Goal: Navigation & Orientation: Find specific page/section

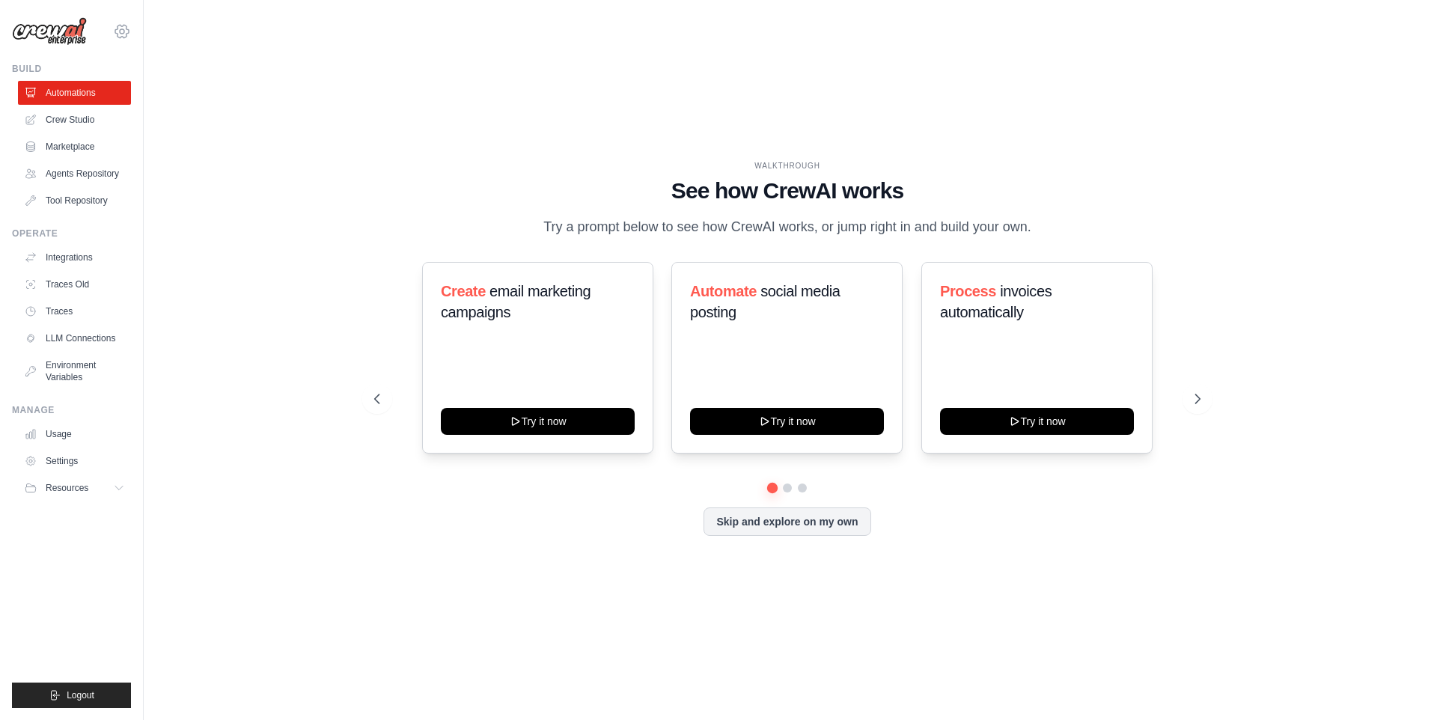
click at [120, 31] on icon at bounding box center [122, 31] width 4 height 4
click at [258, 102] on span at bounding box center [329, 93] width 142 height 30
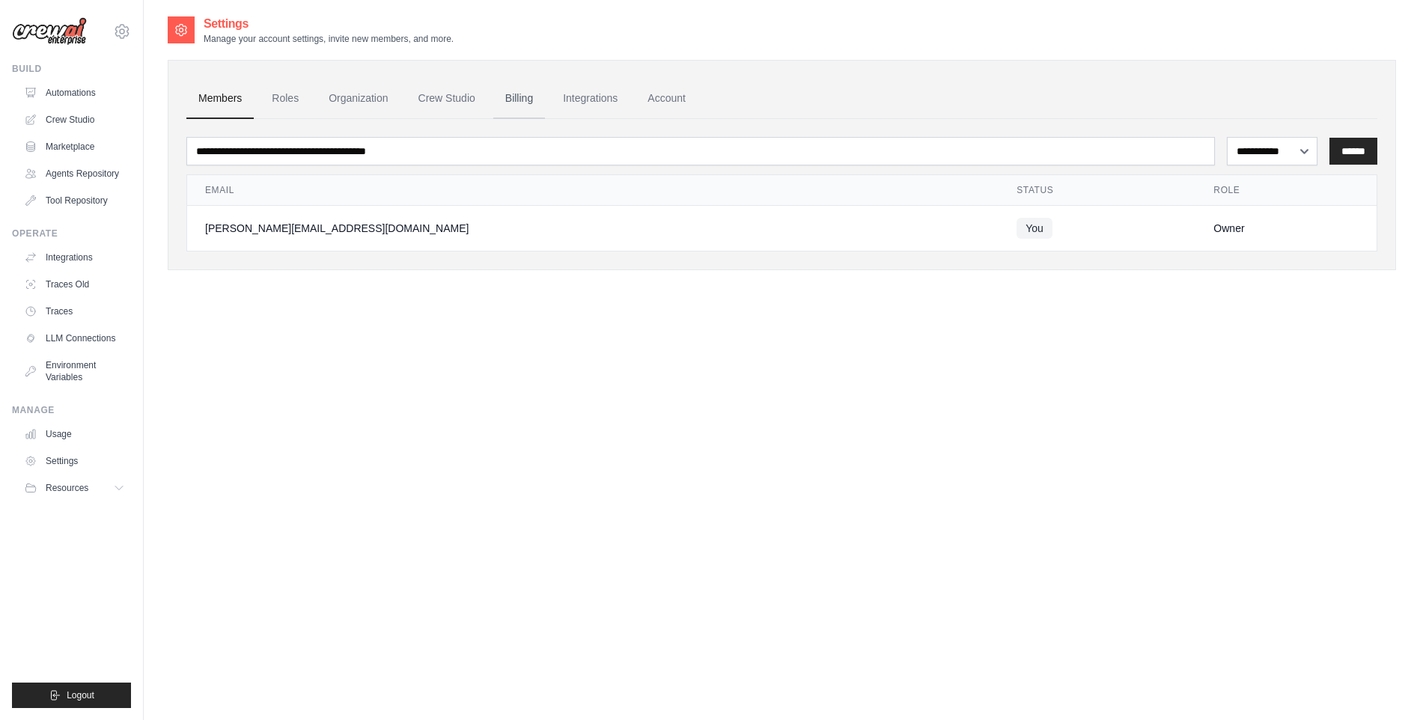
click at [513, 102] on link "Billing" at bounding box center [519, 99] width 52 height 40
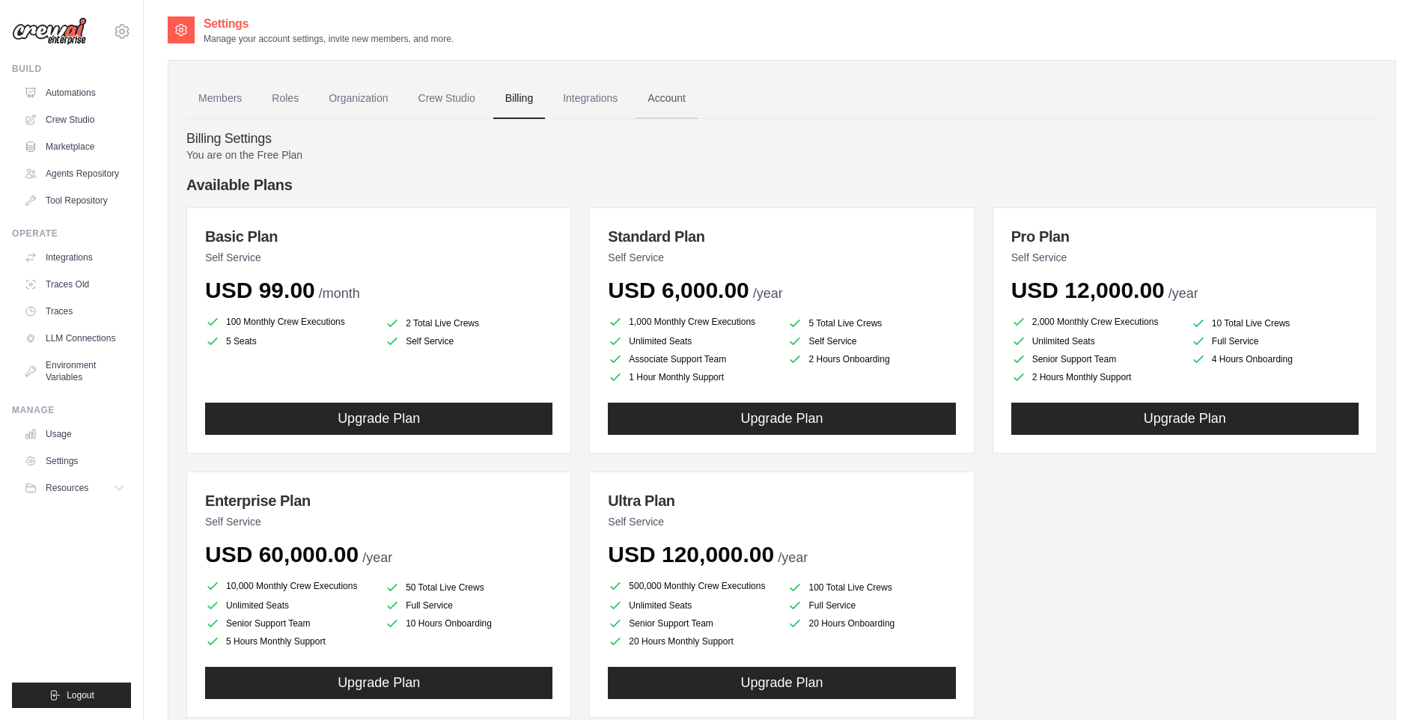
click at [665, 101] on link "Account" at bounding box center [666, 99] width 62 height 40
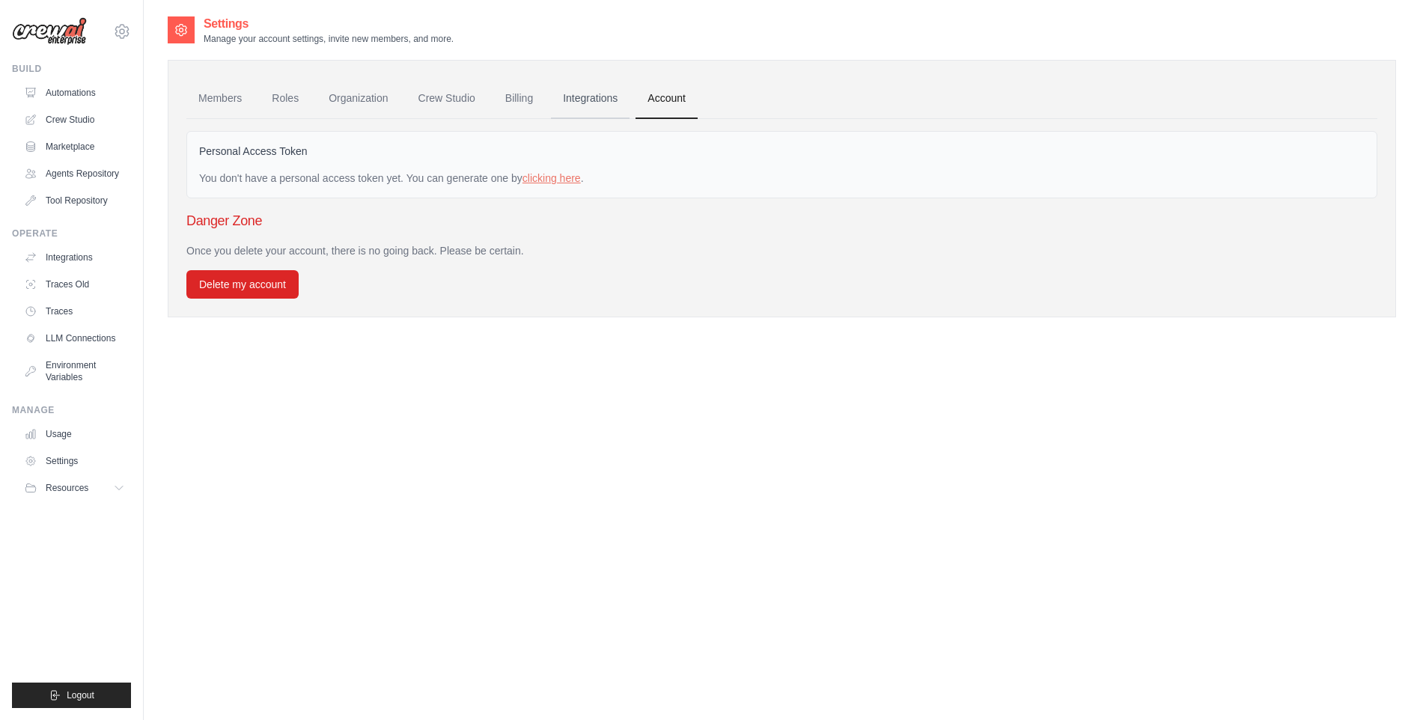
click at [601, 98] on link "Integrations" at bounding box center [590, 99] width 79 height 40
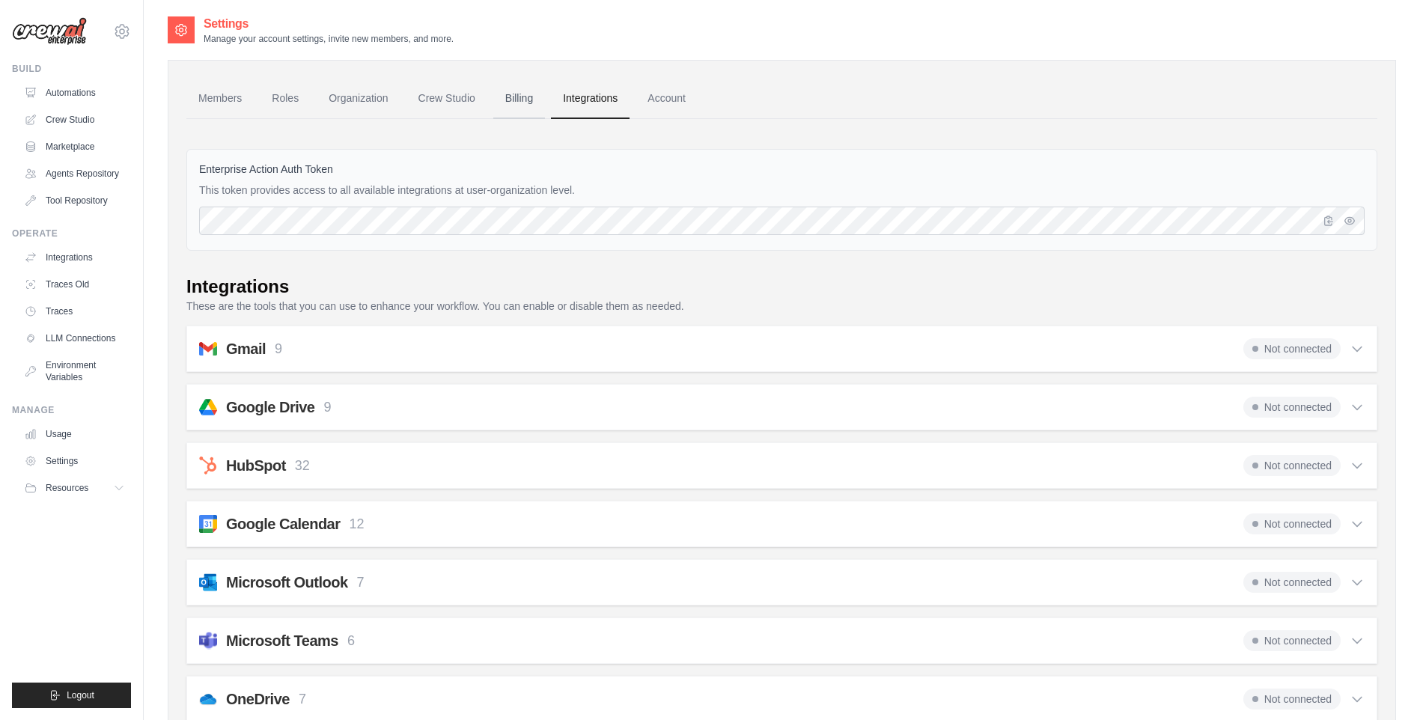
click at [526, 87] on link "Billing" at bounding box center [519, 99] width 52 height 40
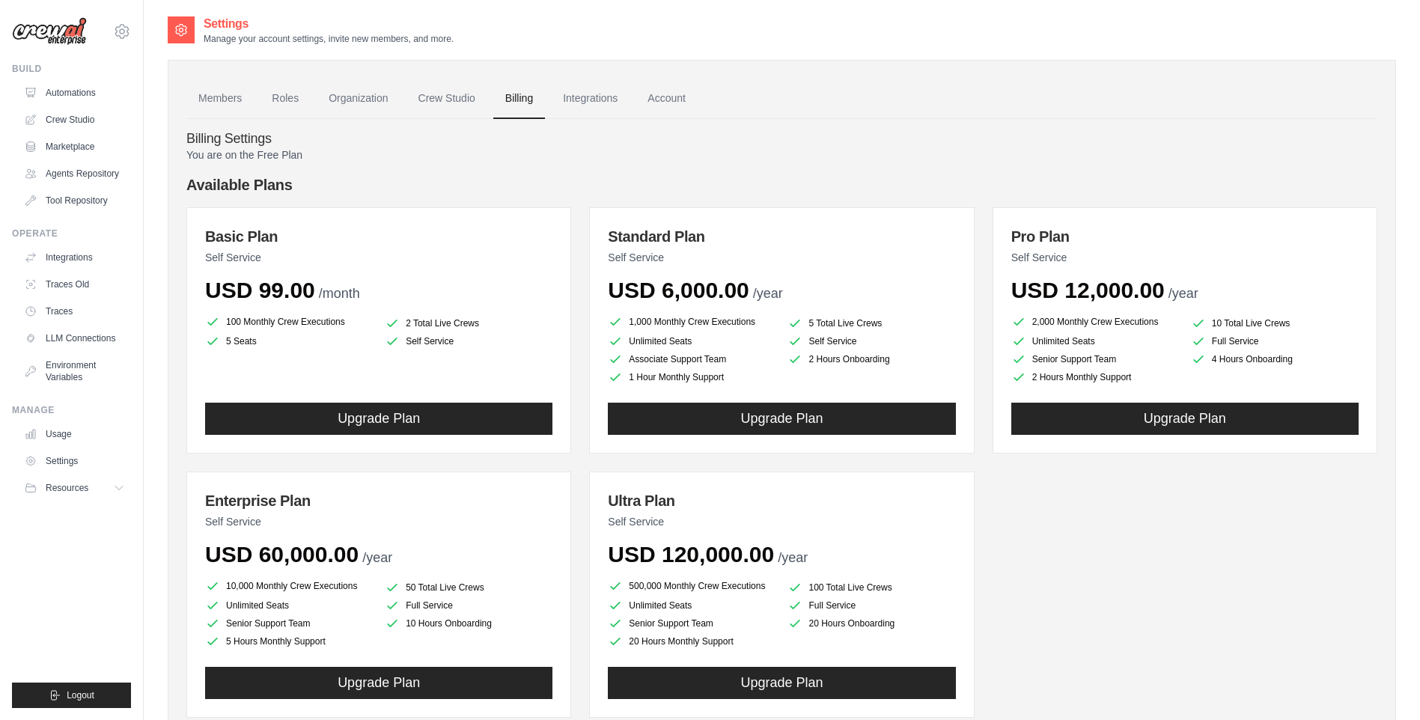
click at [452, 106] on link "Crew Studio" at bounding box center [446, 99] width 81 height 40
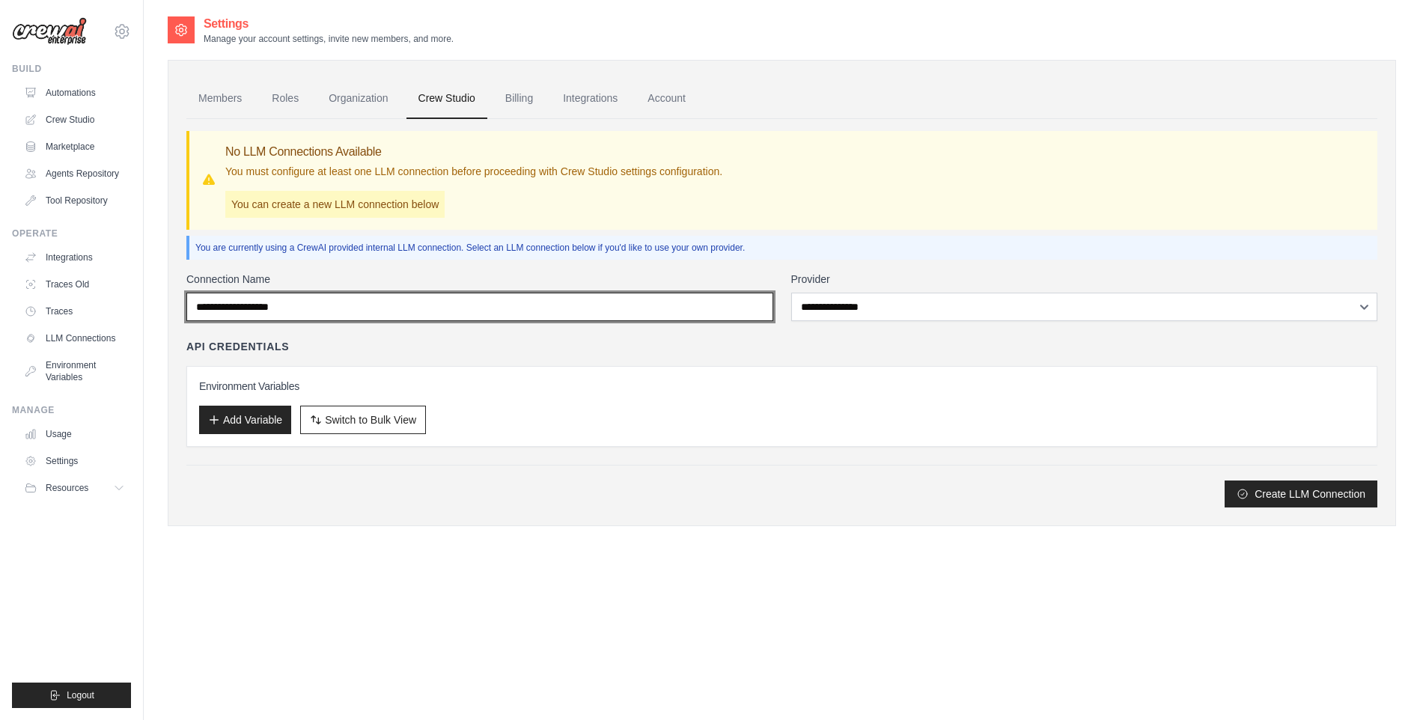
click at [767, 312] on input "Connection Name" at bounding box center [479, 307] width 587 height 28
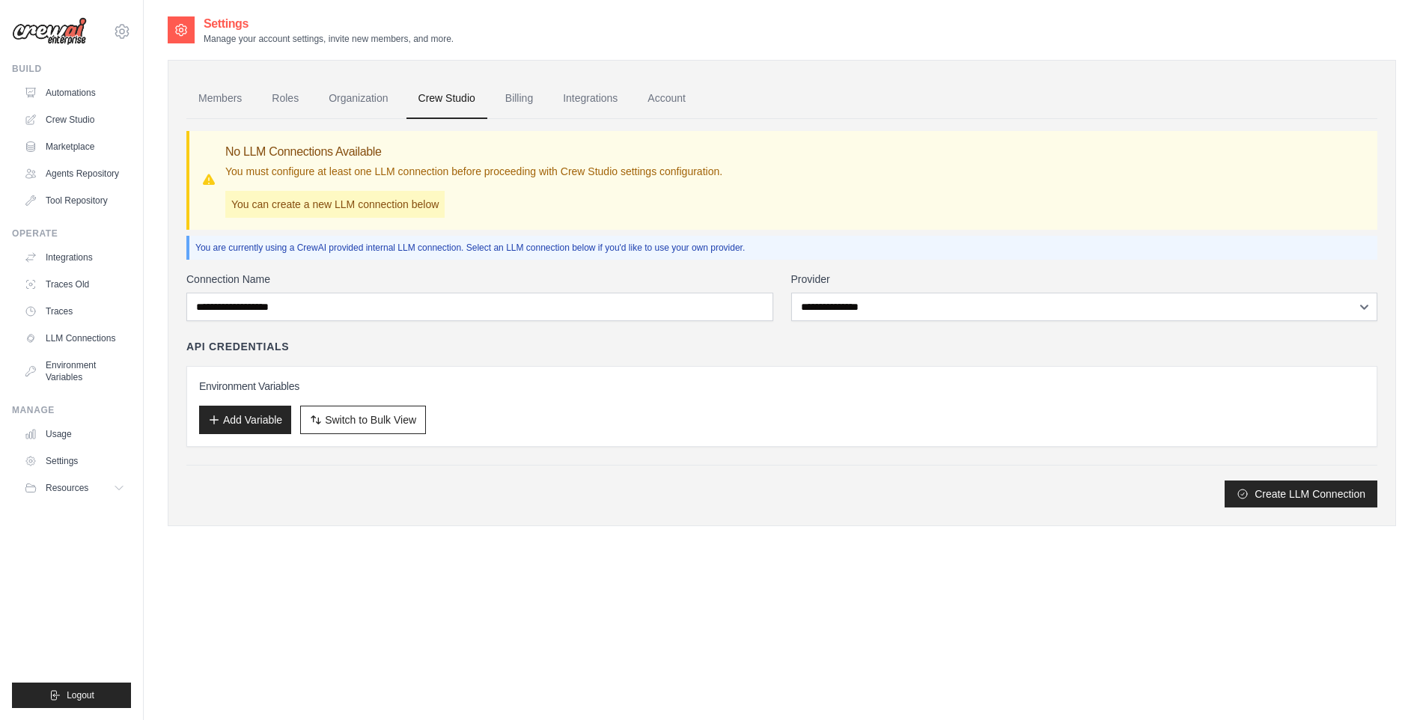
click at [787, 344] on div "API Credentials" at bounding box center [781, 346] width 1191 height 15
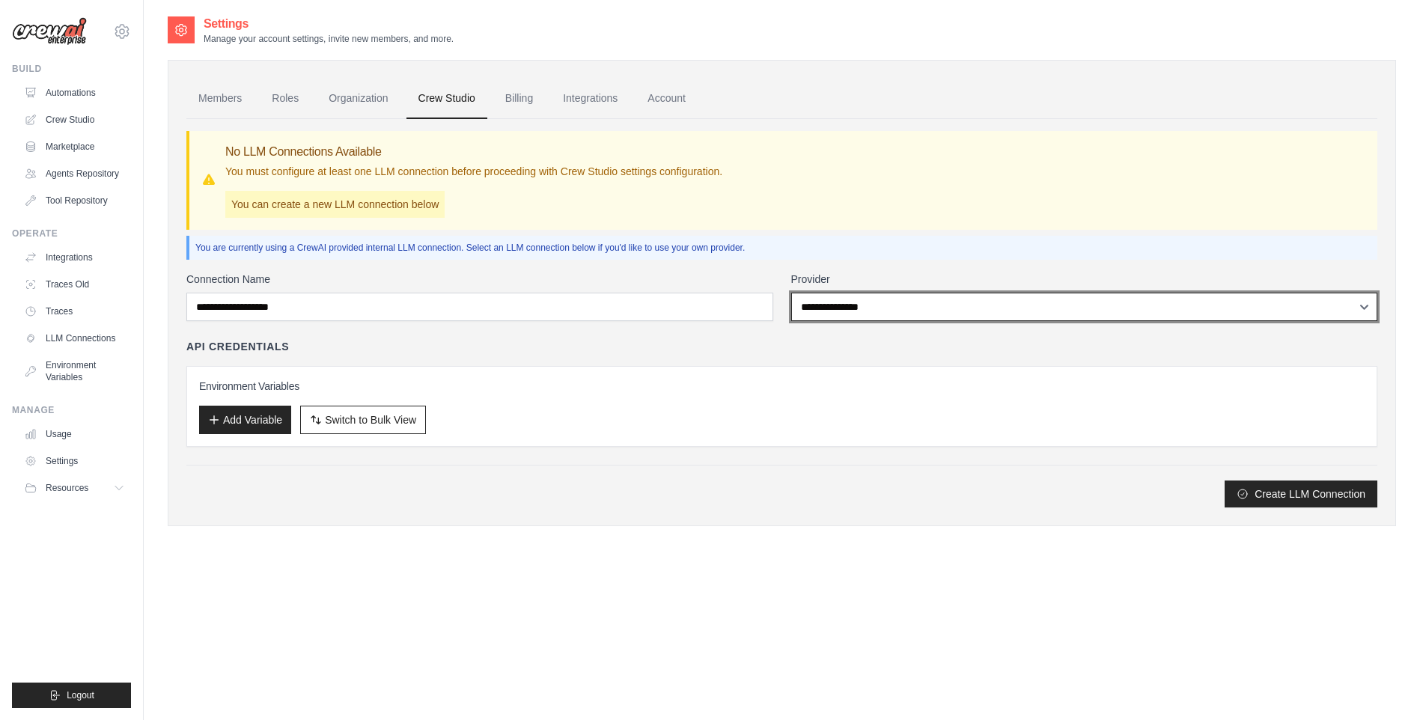
click at [894, 308] on select "**********" at bounding box center [1084, 307] width 587 height 28
select select "******"
click at [791, 293] on select "**********" at bounding box center [1084, 307] width 587 height 28
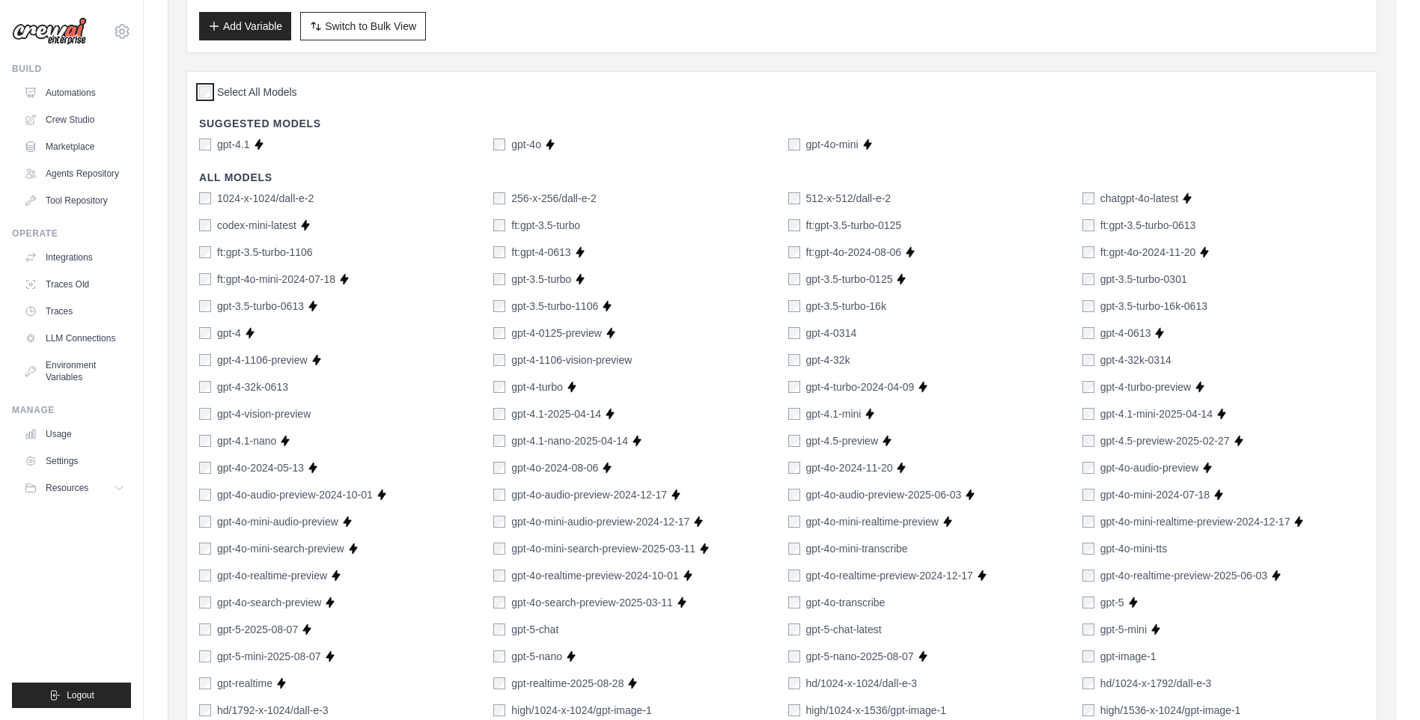
scroll to position [147, 0]
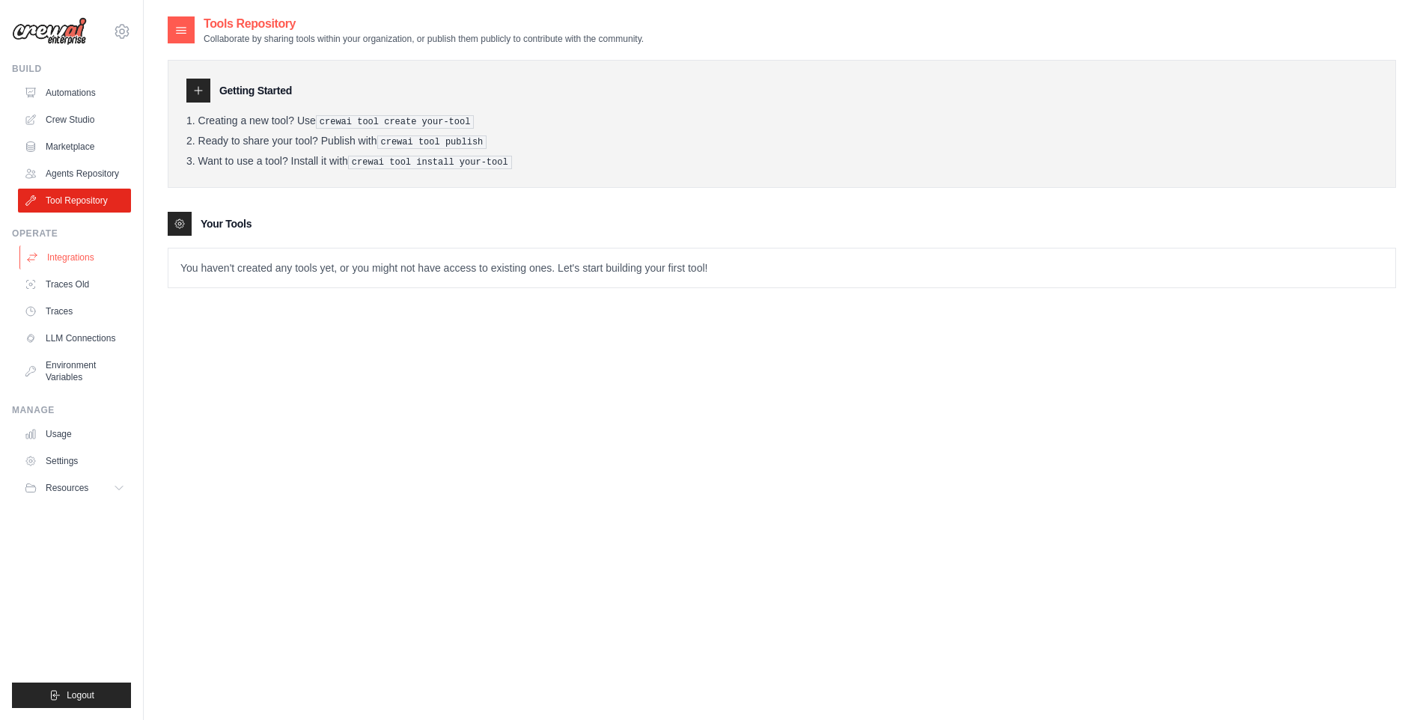
click at [67, 259] on link "Integrations" at bounding box center [75, 257] width 113 height 24
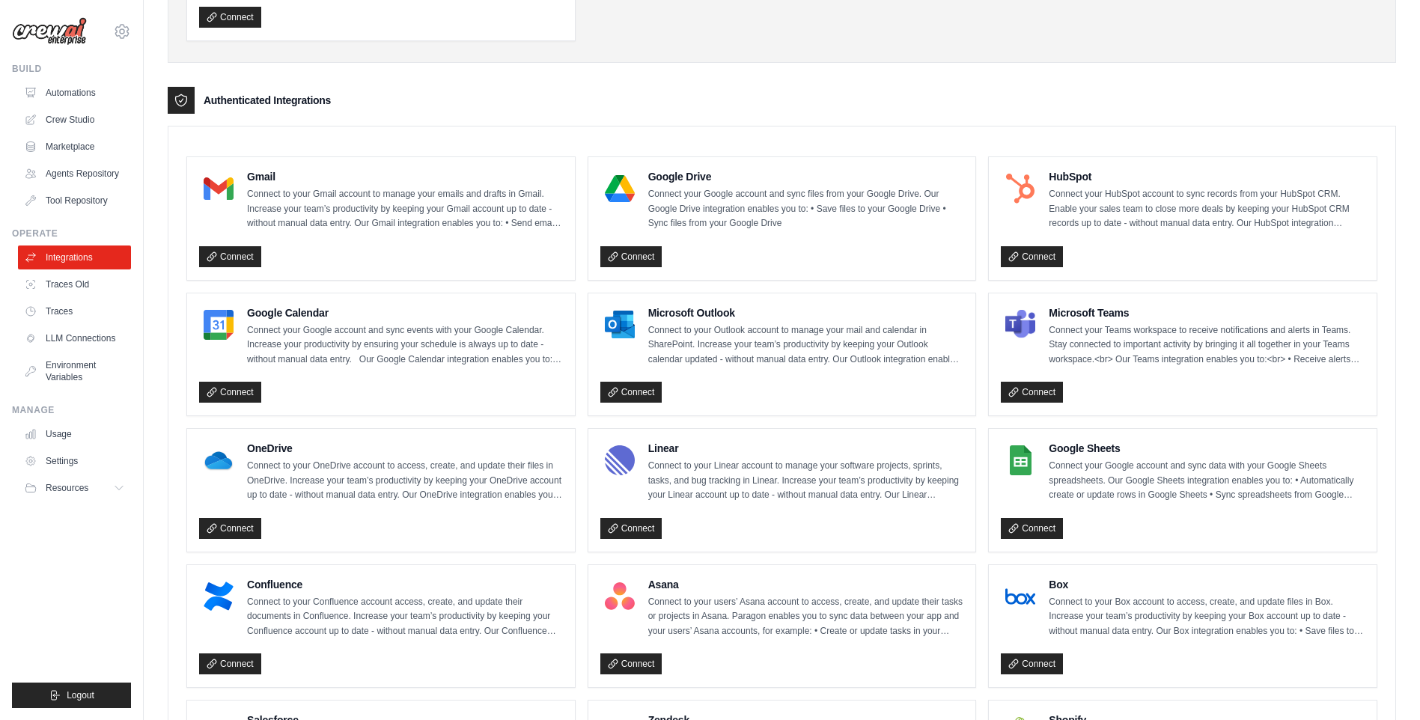
scroll to position [299, 0]
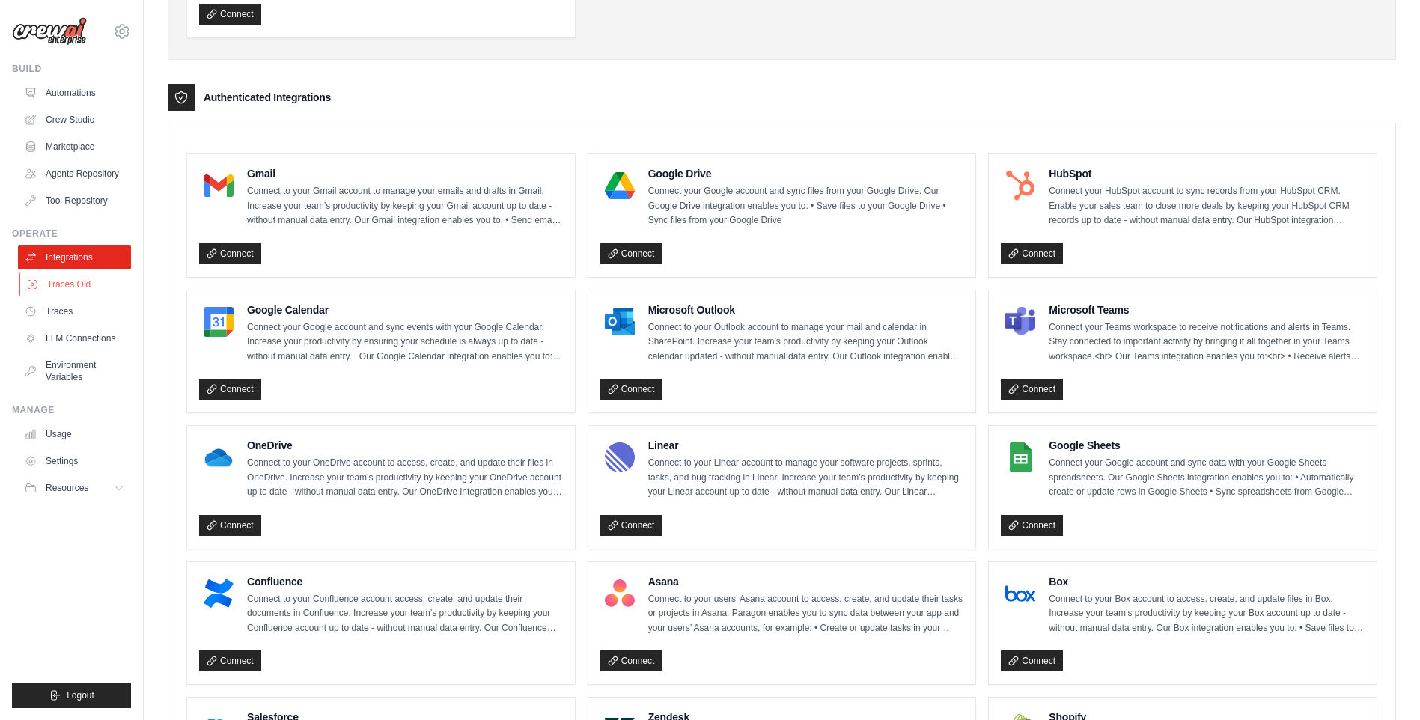
click at [65, 283] on link "Traces Old" at bounding box center [75, 284] width 113 height 24
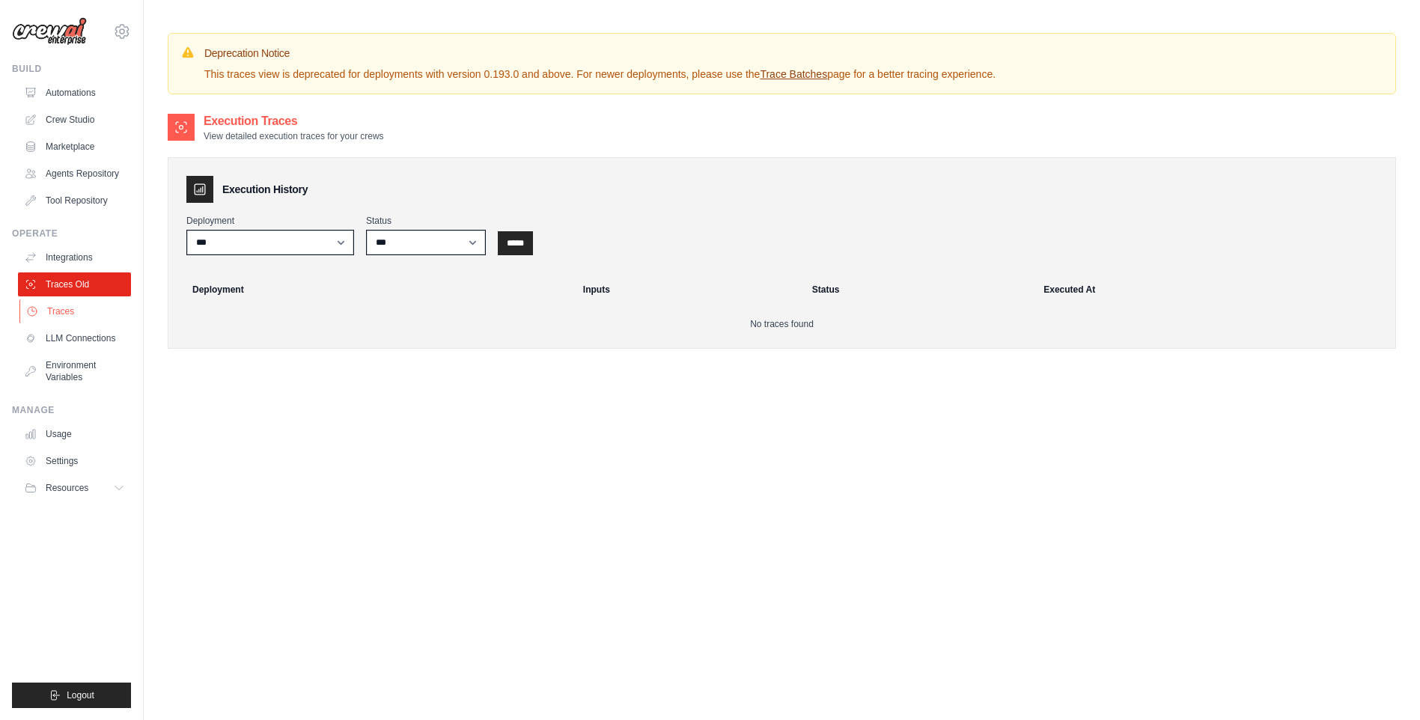
click at [60, 311] on link "Traces" at bounding box center [75, 311] width 113 height 24
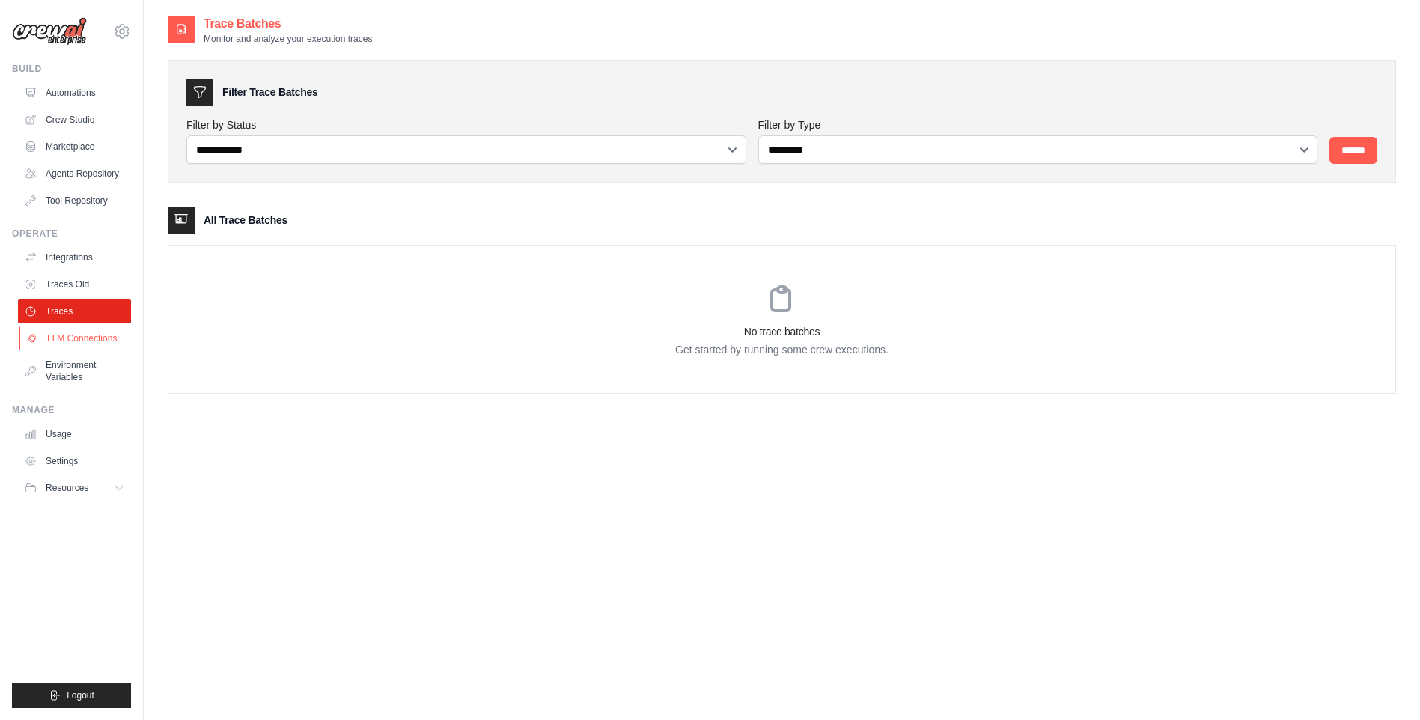
click at [87, 335] on link "LLM Connections" at bounding box center [75, 338] width 113 height 24
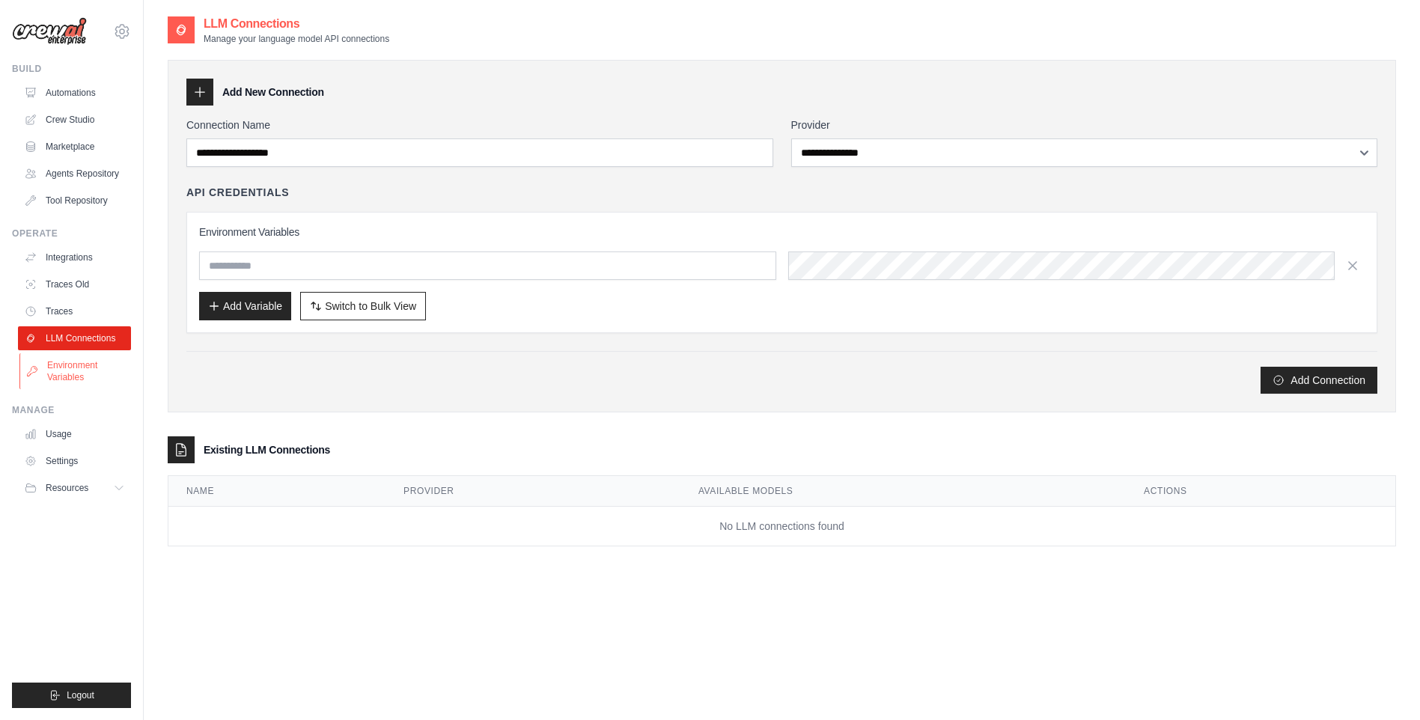
click at [72, 373] on link "Environment Variables" at bounding box center [75, 371] width 113 height 36
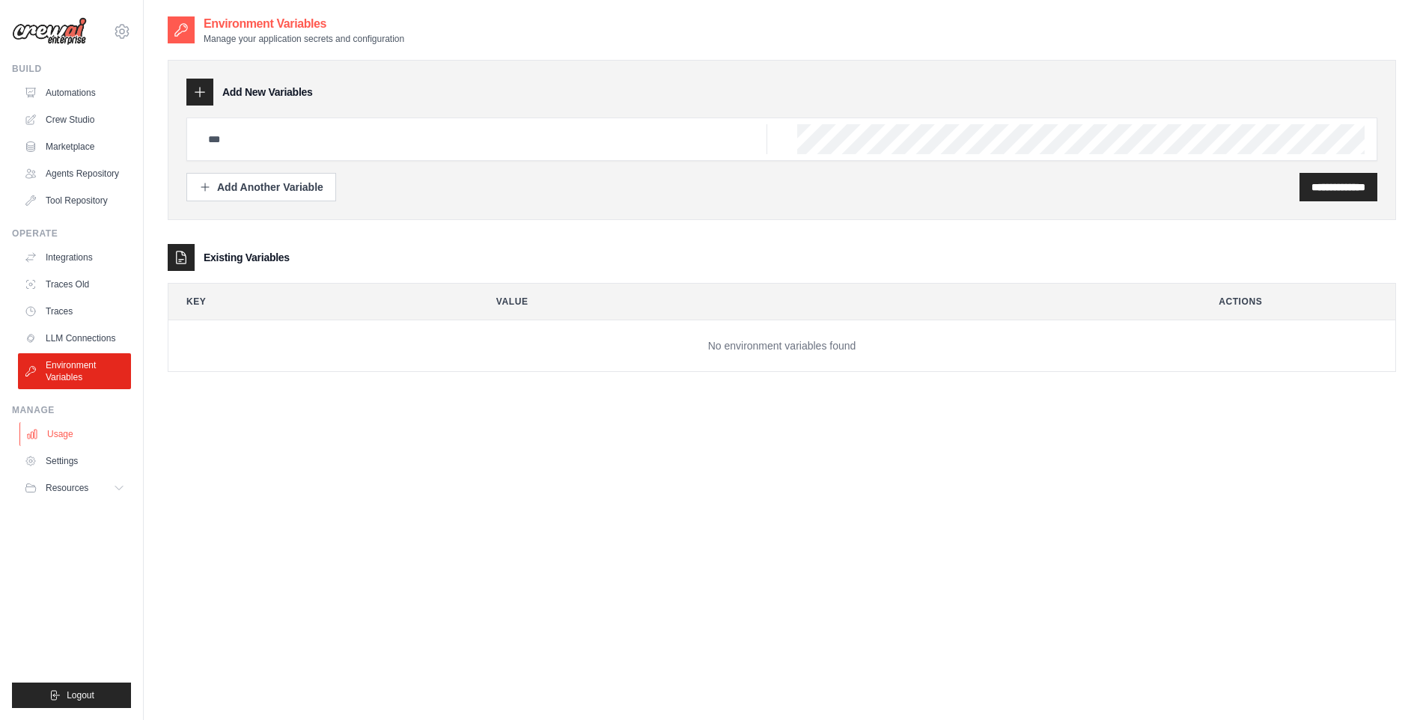
click at [69, 436] on link "Usage" at bounding box center [75, 434] width 113 height 24
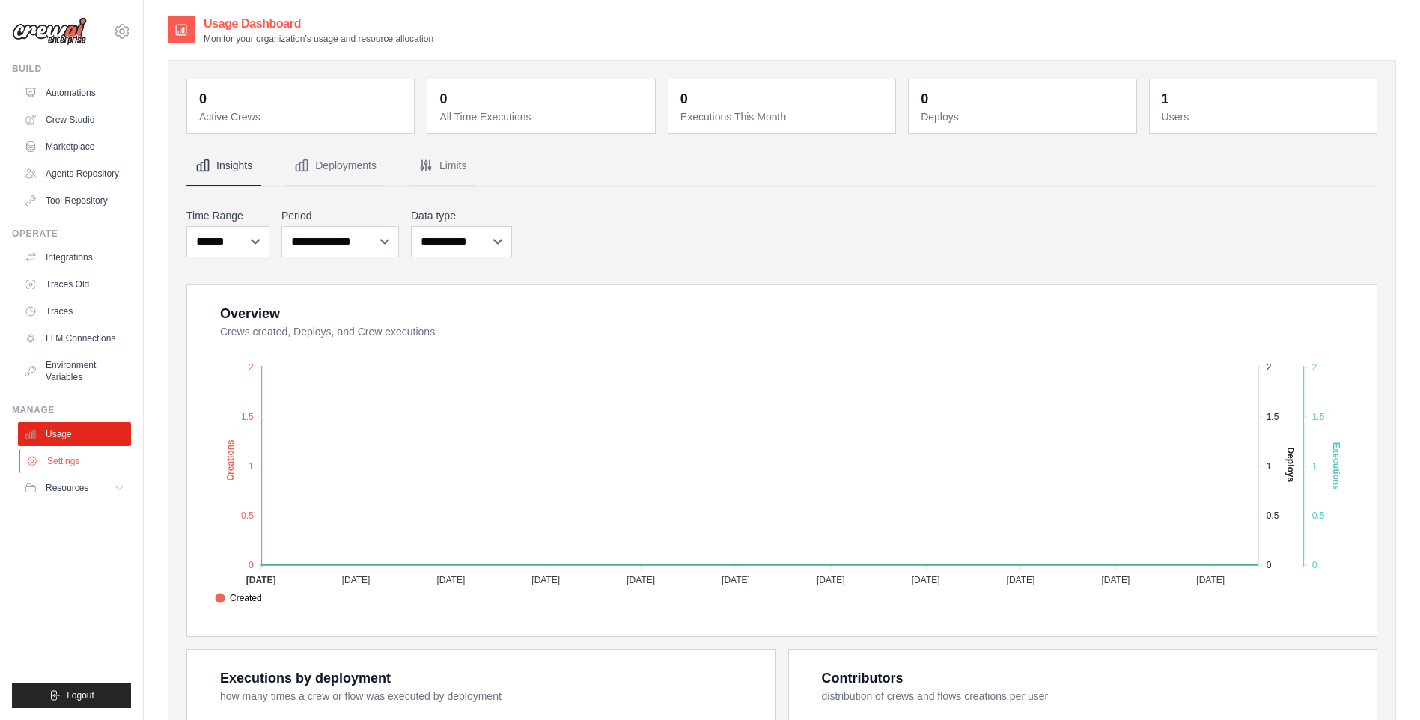
click at [73, 459] on link "Settings" at bounding box center [75, 461] width 113 height 24
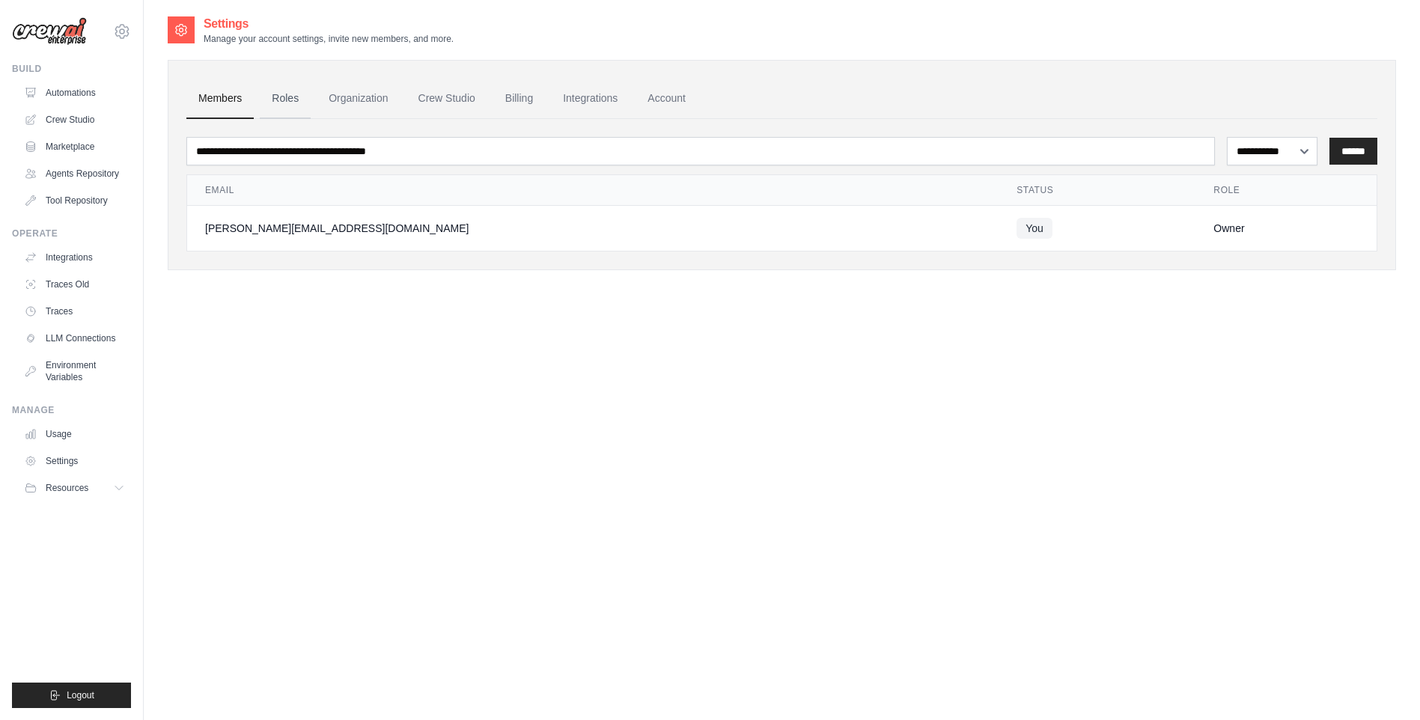
click at [284, 100] on link "Roles" at bounding box center [285, 99] width 51 height 40
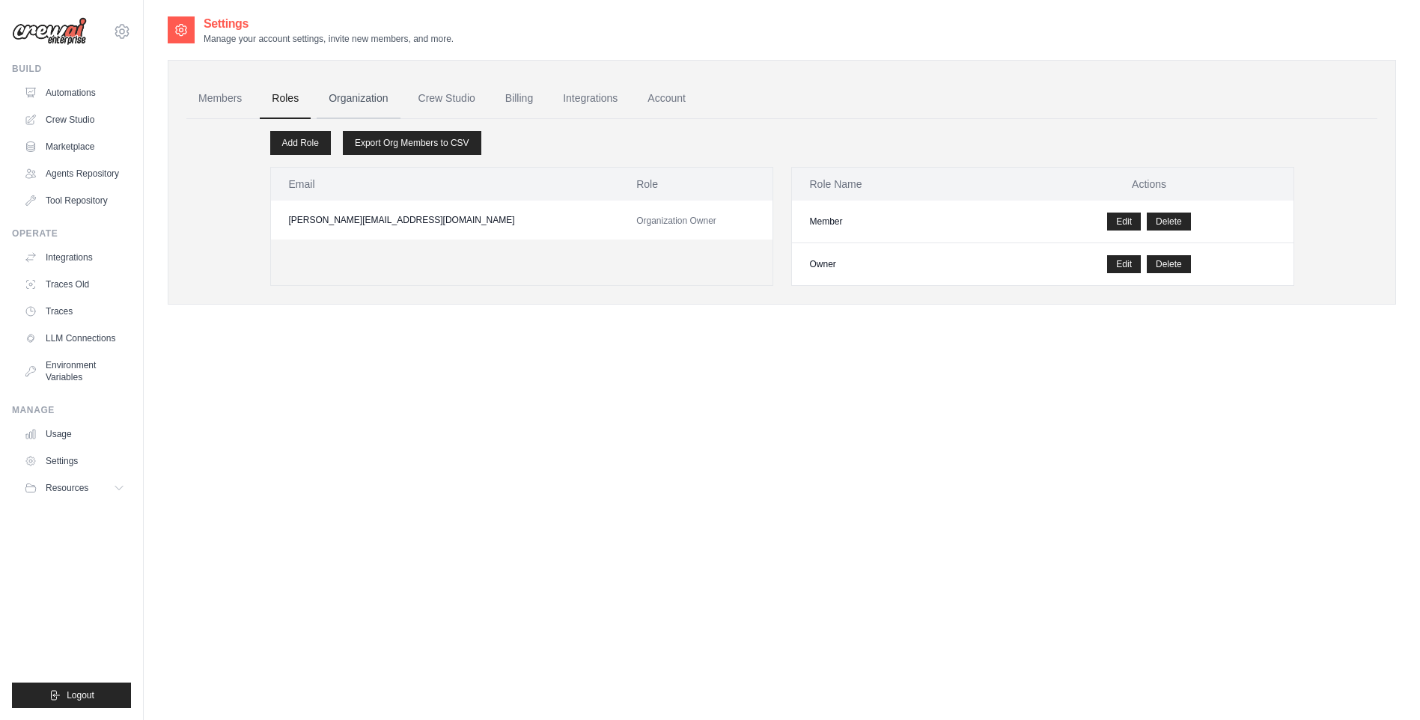
click at [369, 100] on link "Organization" at bounding box center [358, 99] width 83 height 40
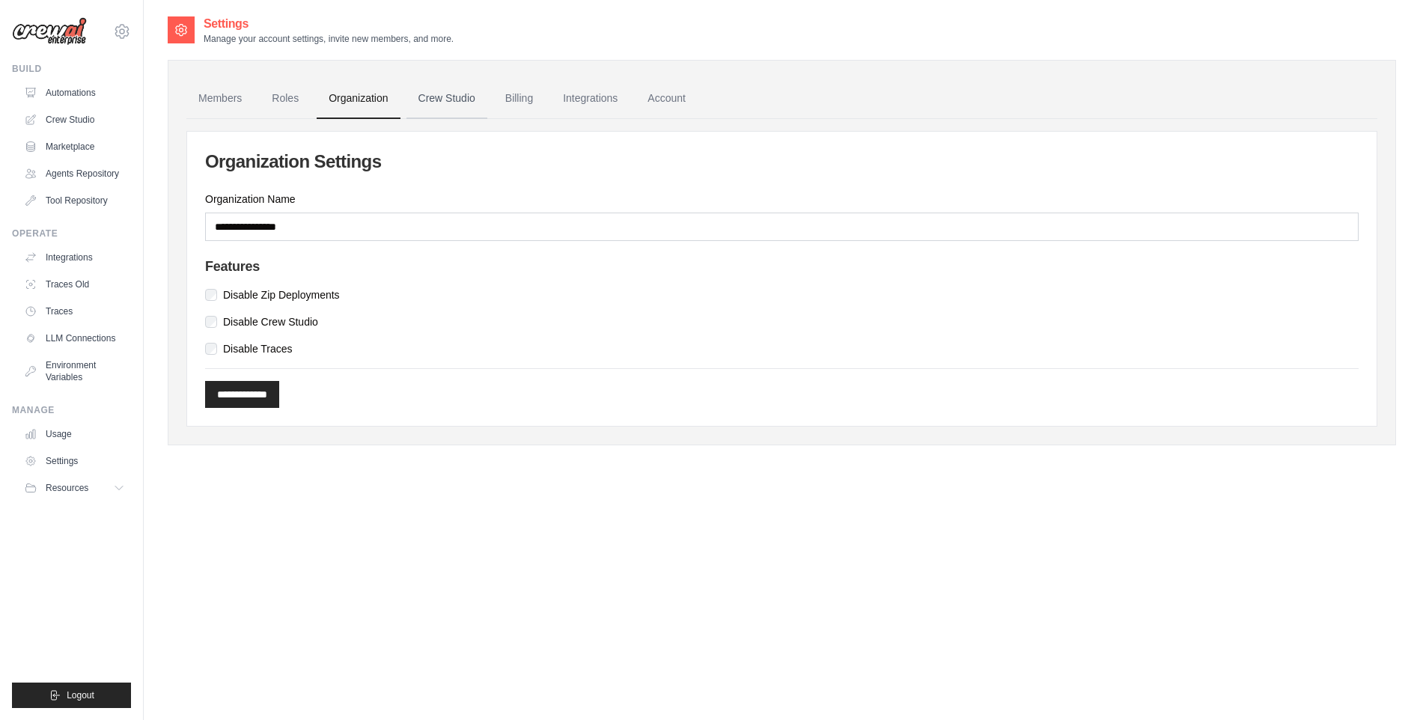
click at [456, 100] on link "Crew Studio" at bounding box center [446, 99] width 81 height 40
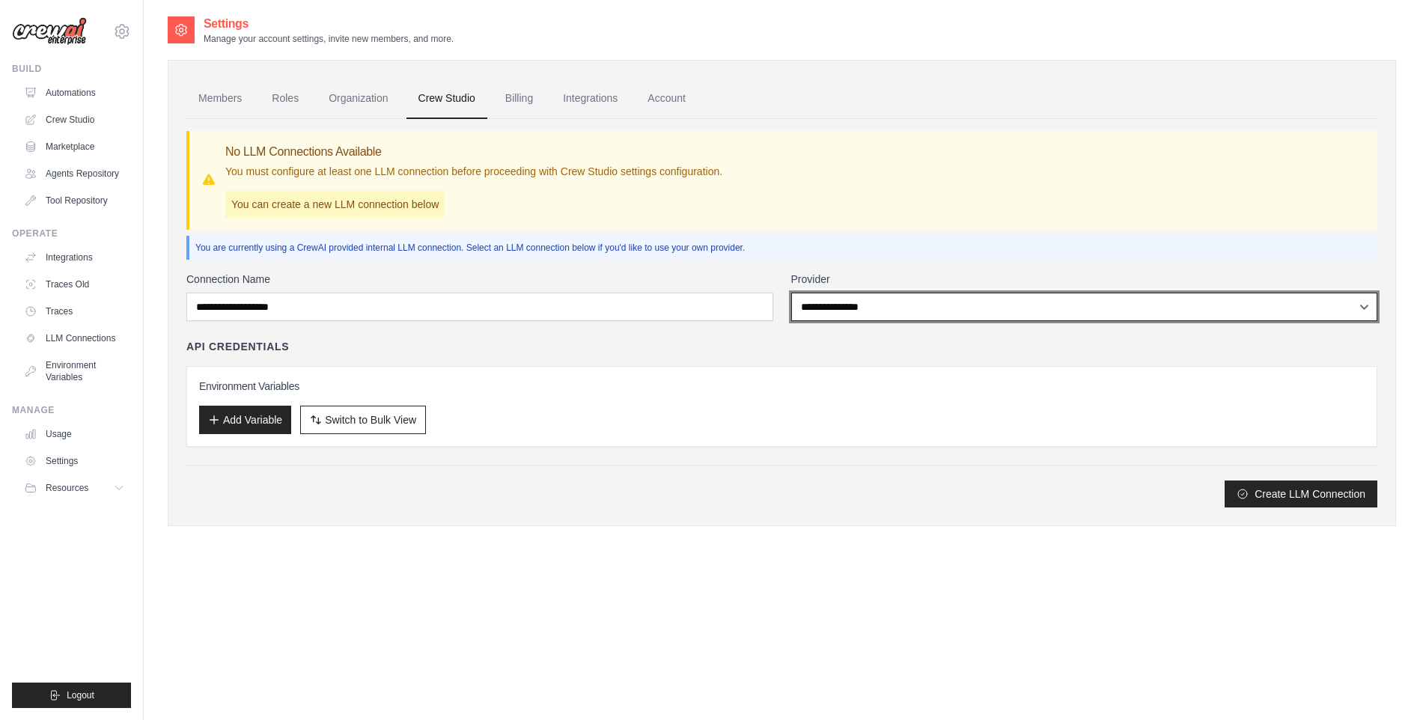
click at [861, 312] on select "**********" at bounding box center [1084, 307] width 587 height 28
select select "******"
click at [791, 293] on select "**********" at bounding box center [1084, 307] width 587 height 28
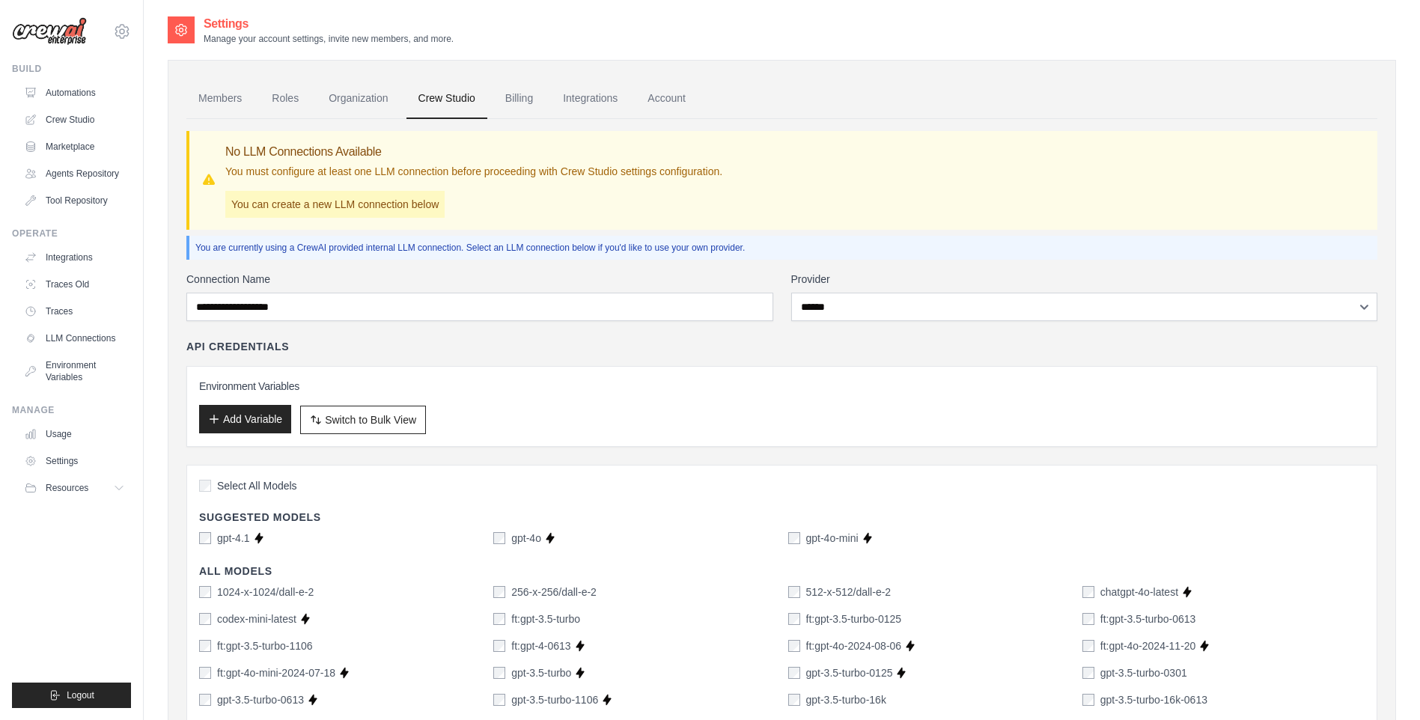
click at [252, 424] on button "Add Variable" at bounding box center [245, 419] width 92 height 28
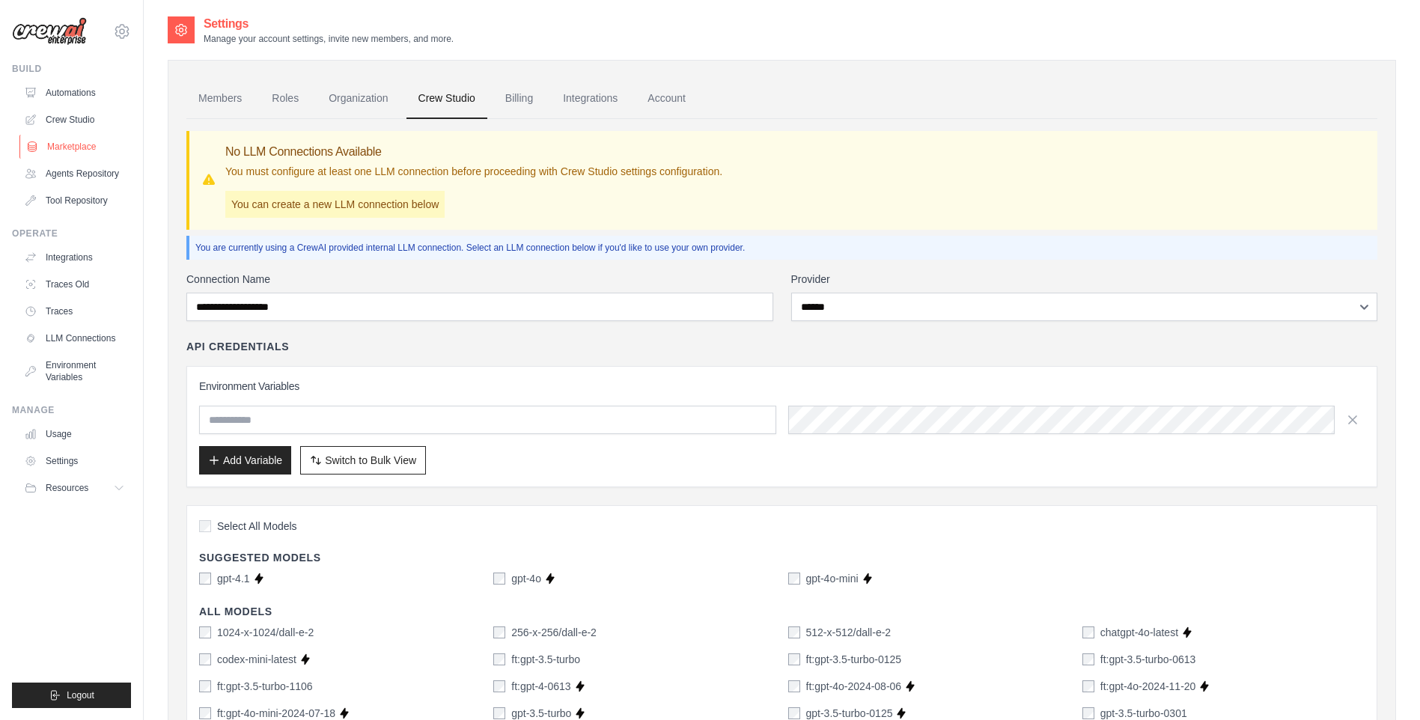
click at [76, 145] on link "Marketplace" at bounding box center [75, 147] width 113 height 24
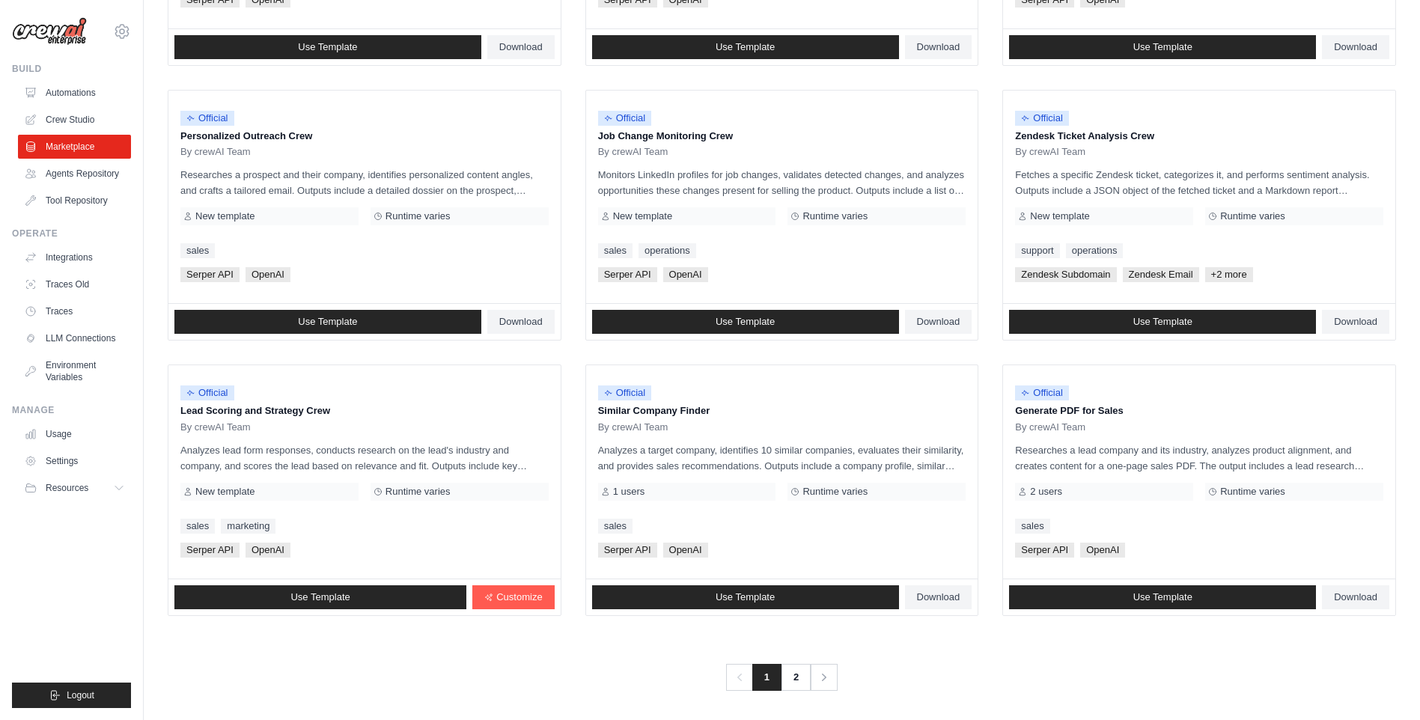
scroll to position [667, 0]
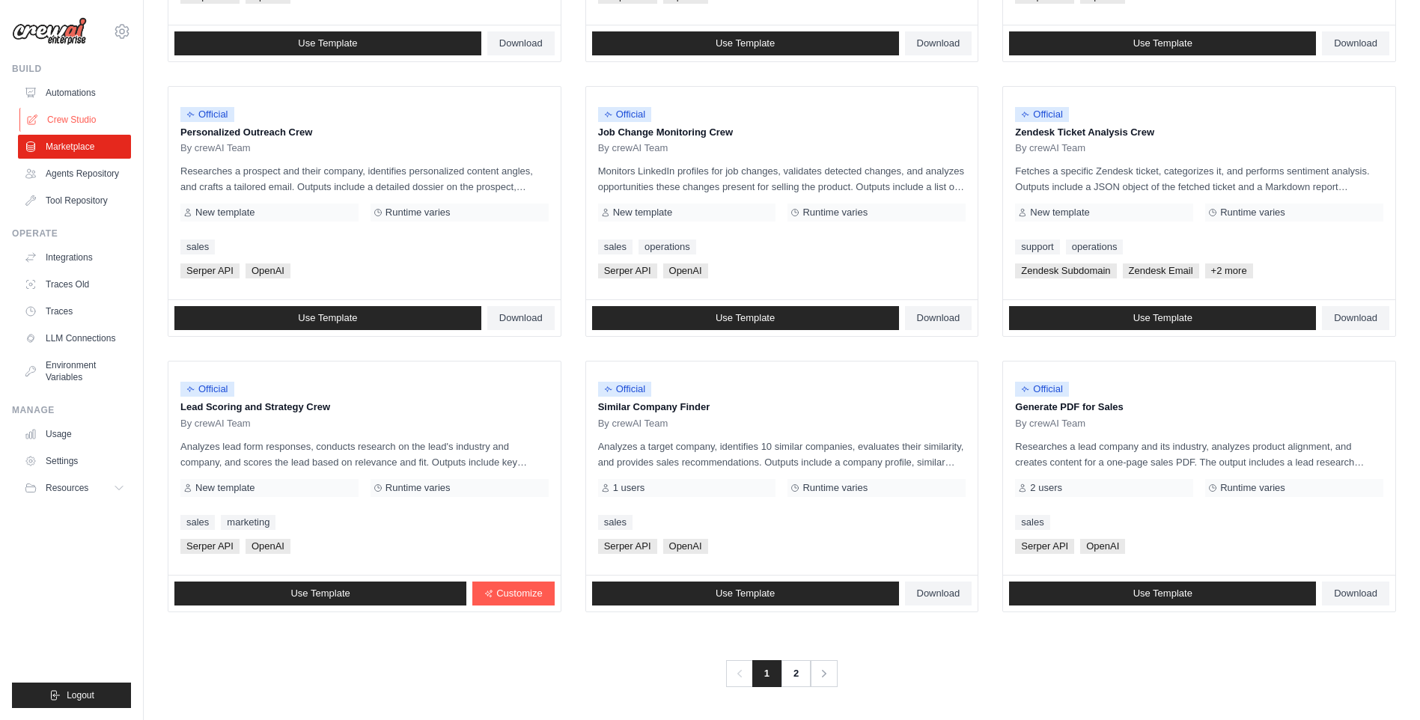
click at [72, 120] on link "Crew Studio" at bounding box center [75, 120] width 113 height 24
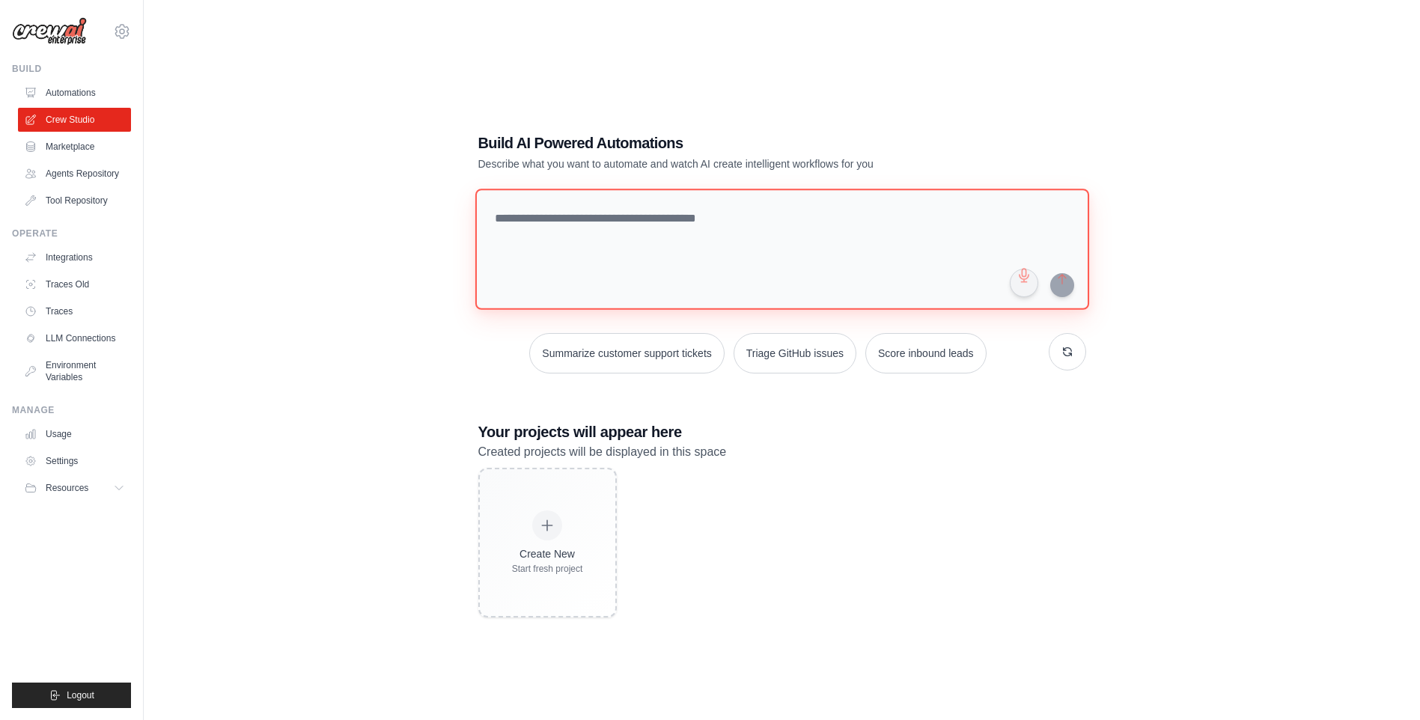
click at [539, 215] on textarea at bounding box center [781, 249] width 614 height 121
click at [71, 90] on link "Automations" at bounding box center [75, 93] width 113 height 24
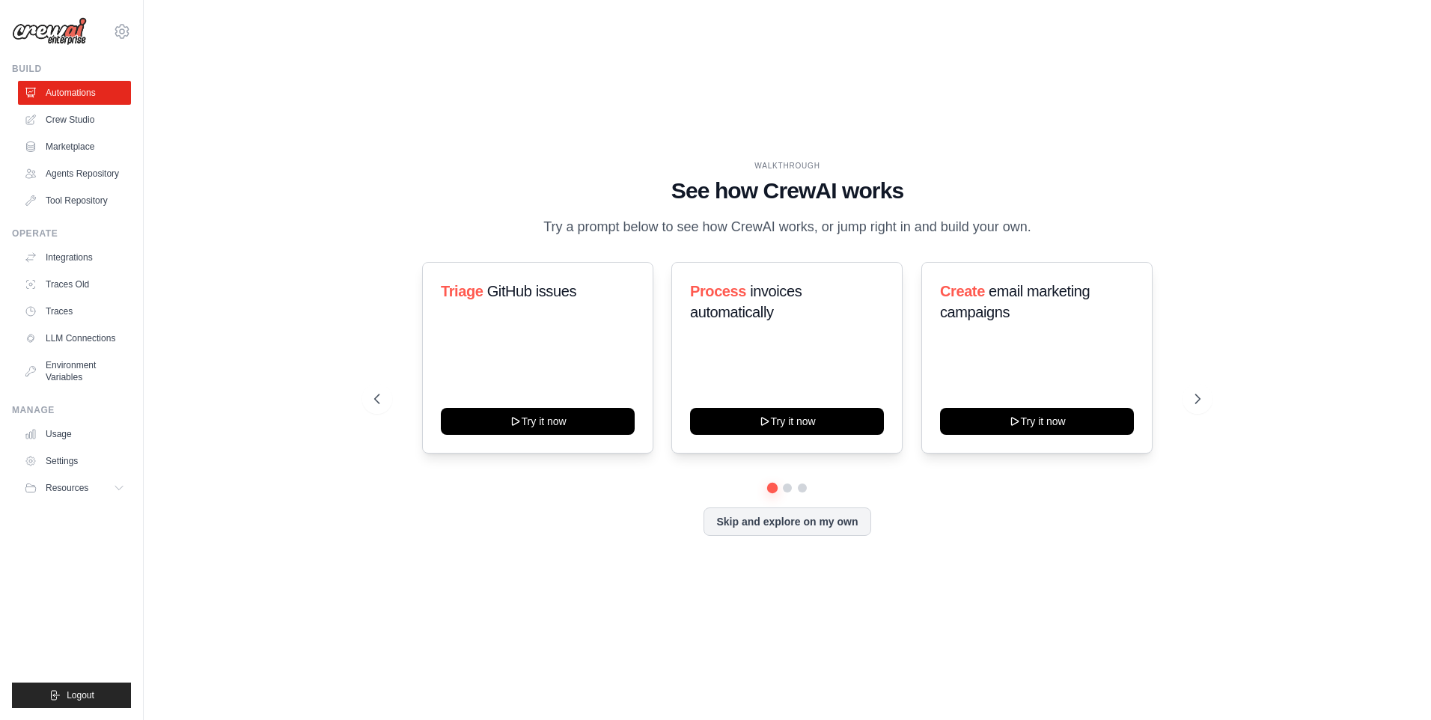
click at [787, 495] on div "Triage GitHub issues Try it now Process invoices automatically Try it now Creat…" at bounding box center [787, 399] width 826 height 274
click at [788, 489] on button at bounding box center [787, 488] width 12 height 12
click at [804, 491] on button at bounding box center [802, 488] width 12 height 12
click at [76, 119] on link "Crew Studio" at bounding box center [75, 120] width 113 height 24
